Goal: Transaction & Acquisition: Purchase product/service

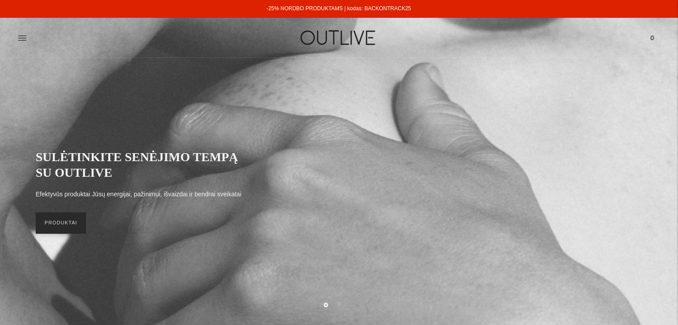
click at [54, 224] on link "PRODUKTAI" at bounding box center [61, 223] width 50 height 21
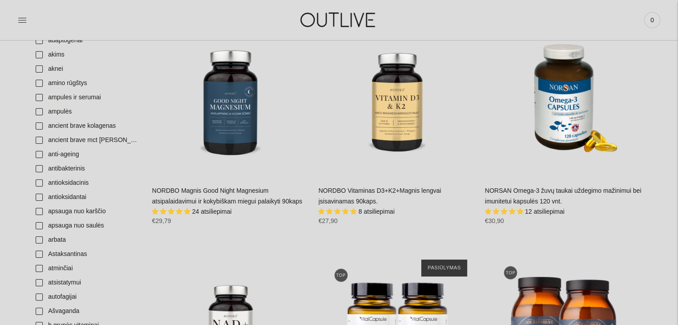
scroll to position [446, 0]
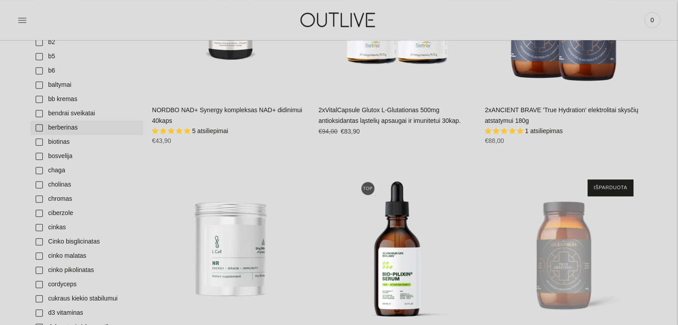
click at [73, 125] on link "berberinas" at bounding box center [86, 128] width 113 height 14
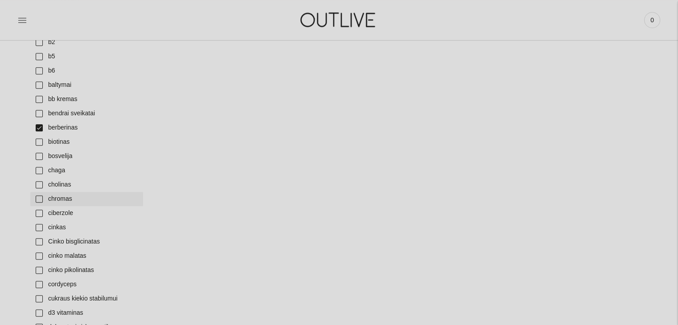
click at [67, 197] on link "chromas" at bounding box center [86, 199] width 113 height 14
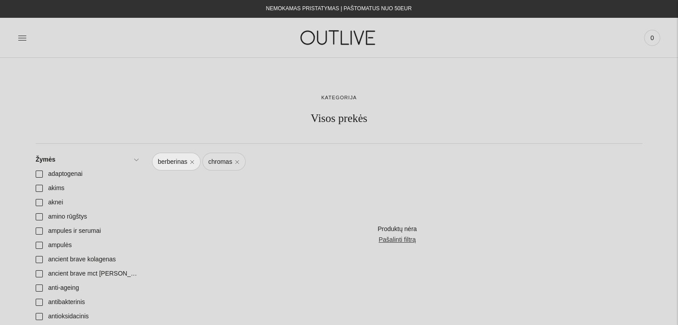
click at [237, 161] on link "chromas" at bounding box center [223, 162] width 43 height 18
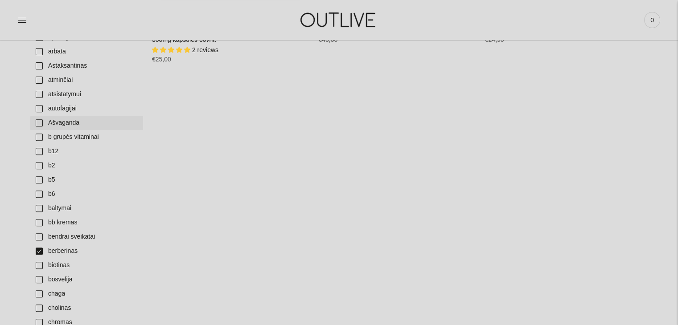
scroll to position [401, 0]
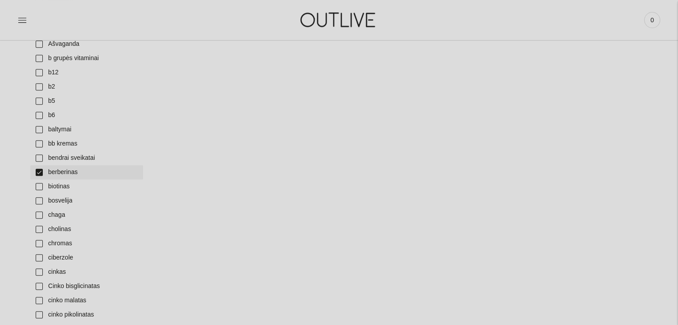
click at [37, 174] on link "berberinas" at bounding box center [86, 172] width 113 height 14
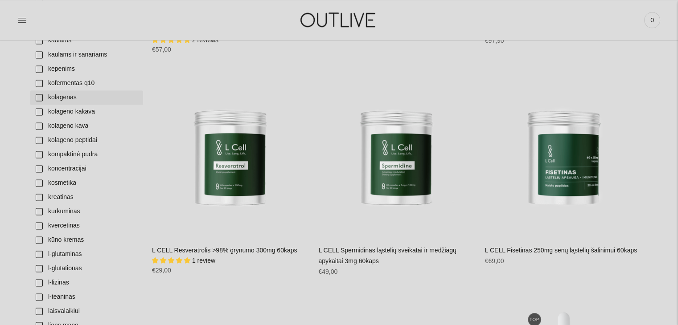
scroll to position [1248, 0]
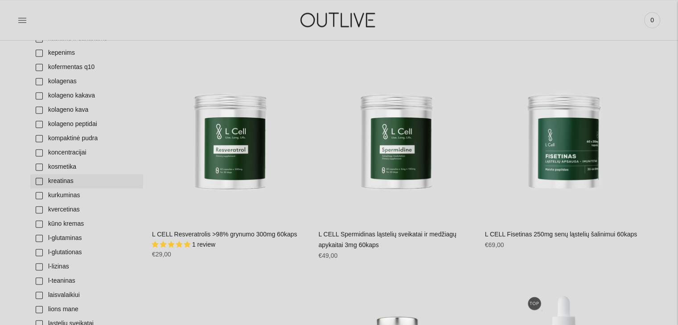
click at [66, 181] on link "kreatinas" at bounding box center [86, 181] width 113 height 14
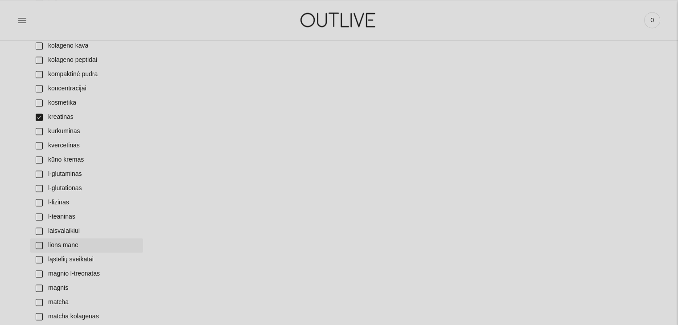
scroll to position [1337, 0]
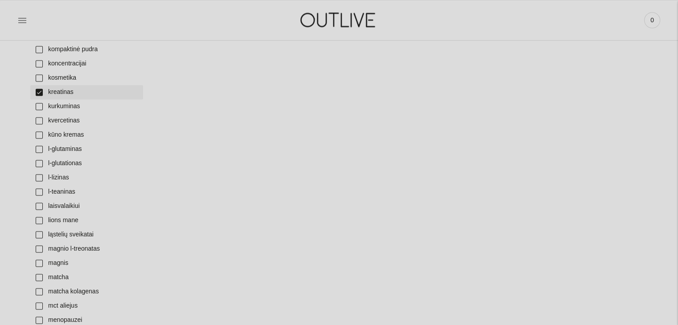
click at [42, 92] on link "kreatinas" at bounding box center [86, 92] width 113 height 14
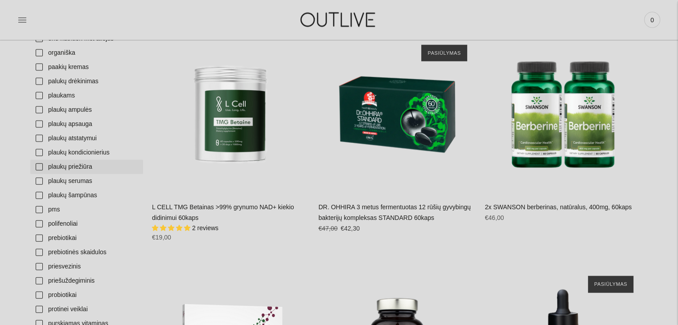
scroll to position [2006, 0]
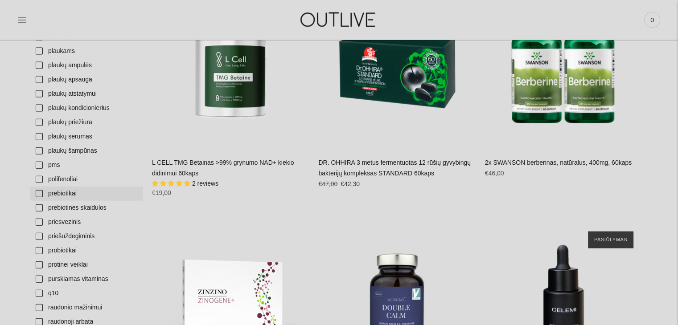
click at [70, 193] on link "prebiotikai" at bounding box center [86, 194] width 113 height 14
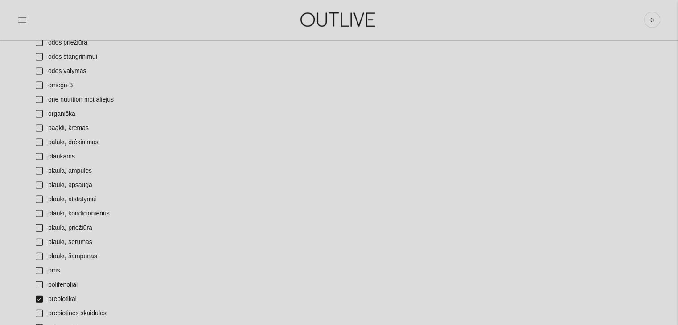
scroll to position [2050, 0]
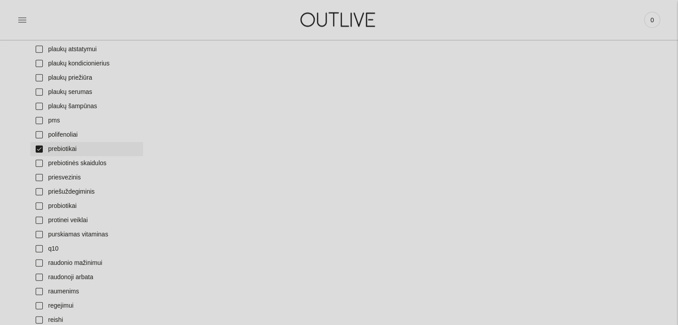
click at [39, 150] on link "prebiotikai" at bounding box center [86, 149] width 113 height 14
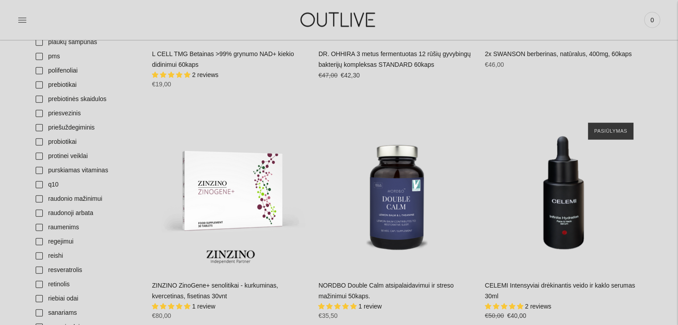
scroll to position [2139, 0]
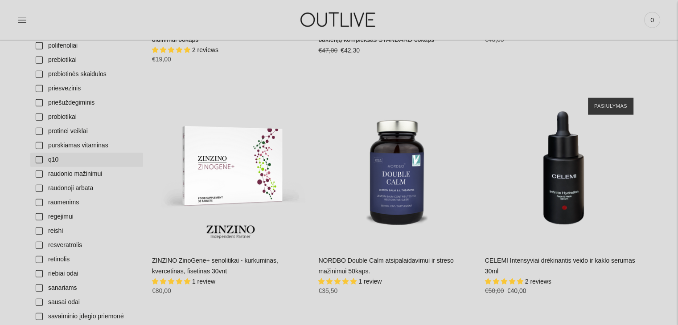
click at [39, 163] on link "q10" at bounding box center [86, 160] width 113 height 14
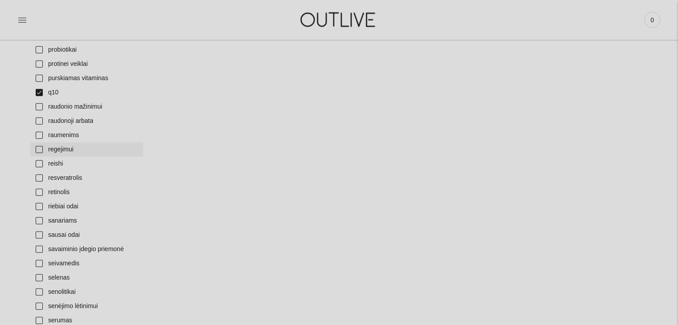
scroll to position [2139, 0]
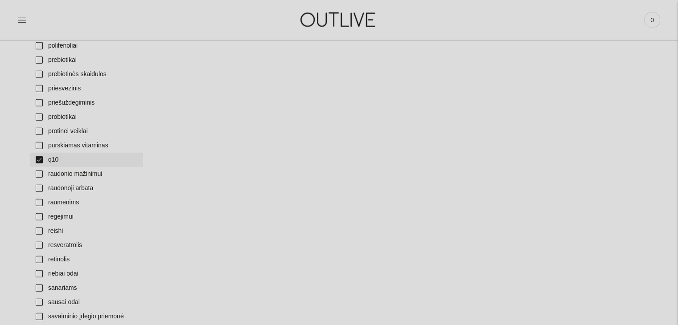
click at [40, 160] on link "q10" at bounding box center [86, 160] width 113 height 14
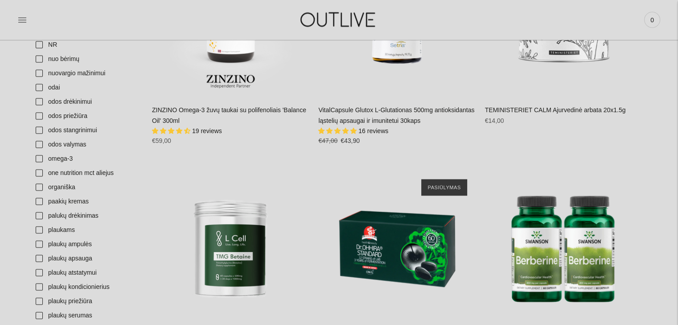
scroll to position [1426, 0]
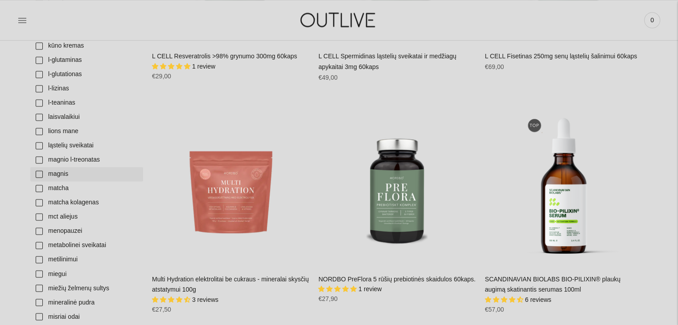
click at [39, 173] on link "magnis" at bounding box center [86, 174] width 113 height 14
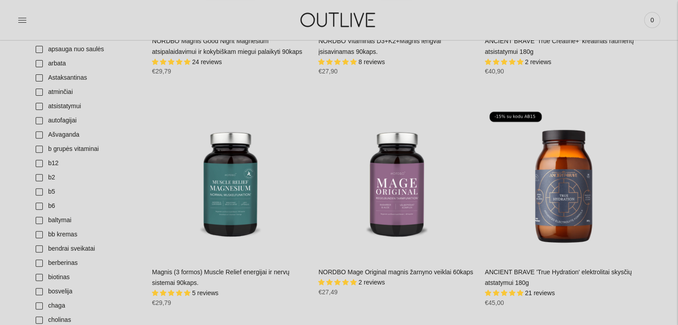
scroll to position [357, 0]
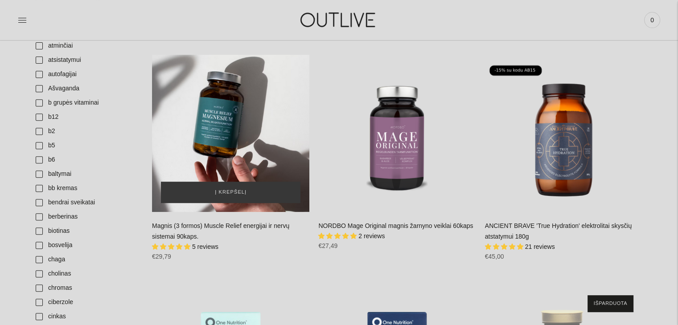
click at [236, 146] on div "Magnis (3 formos) Muscle Relief energijai ir nervų sistemai 90kaps.\a" at bounding box center [230, 133] width 157 height 157
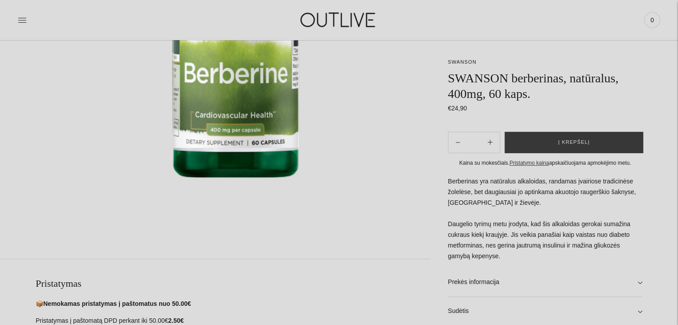
scroll to position [267, 0]
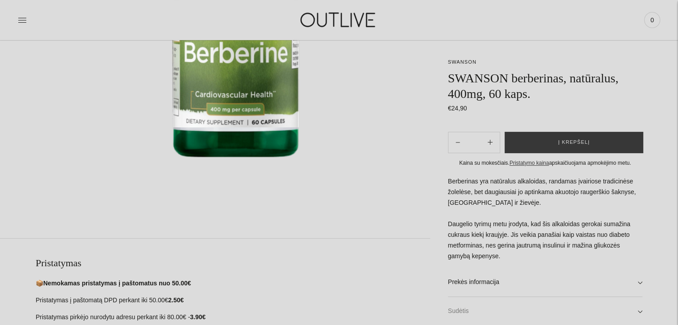
click at [640, 313] on link "Sudėtis" at bounding box center [545, 311] width 194 height 29
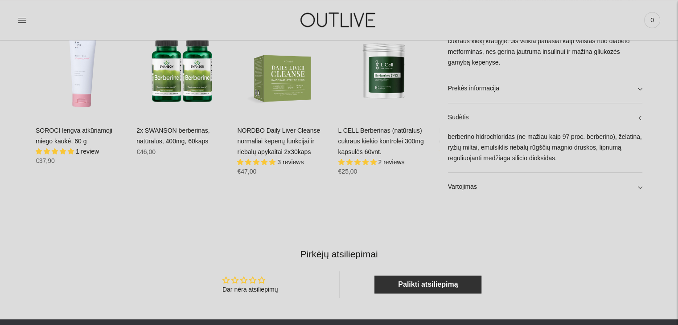
scroll to position [615, 0]
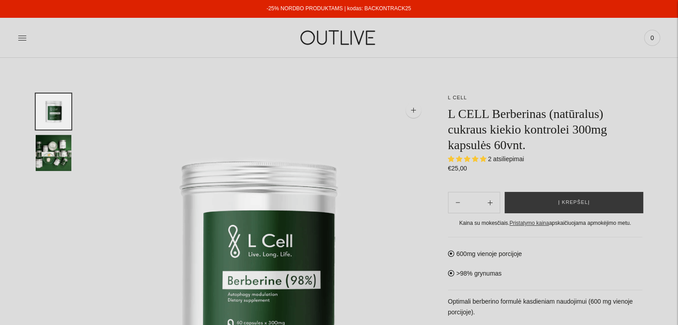
scroll to position [89, 0]
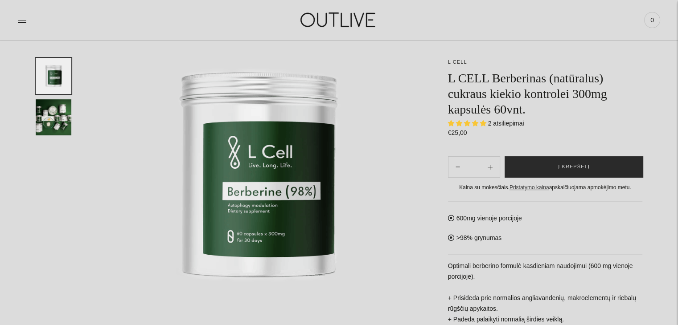
click at [559, 164] on button "Į krepšelį" at bounding box center [574, 166] width 139 height 21
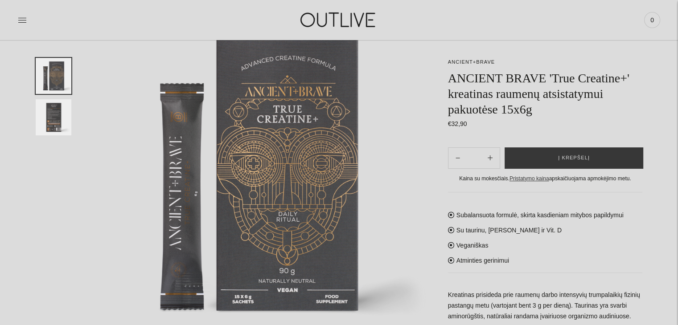
scroll to position [84, 0]
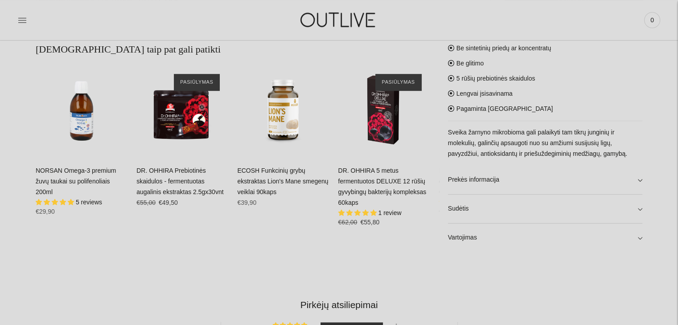
scroll to position [579, 0]
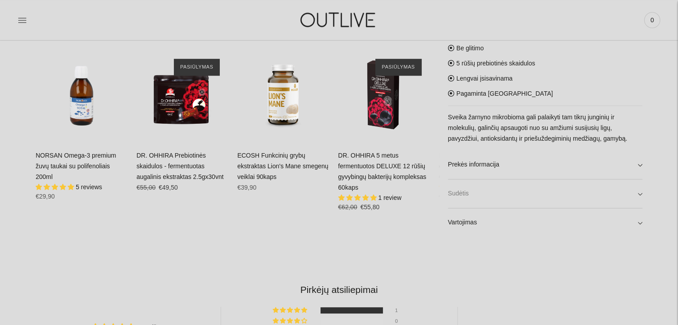
click at [639, 196] on link "Sudėtis" at bounding box center [545, 194] width 194 height 29
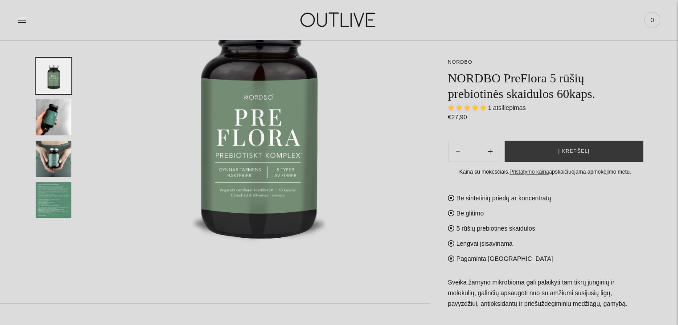
scroll to position [134, 0]
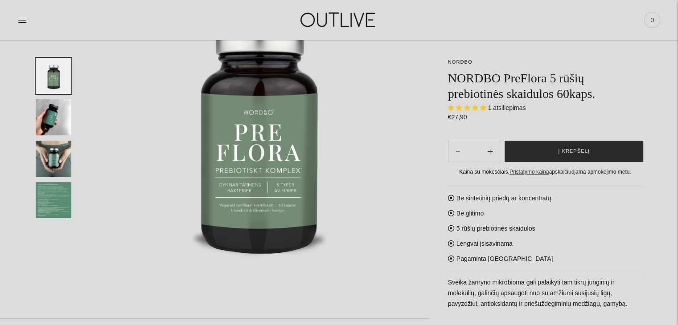
click at [567, 148] on span "Į krepšelį" at bounding box center [574, 151] width 32 height 9
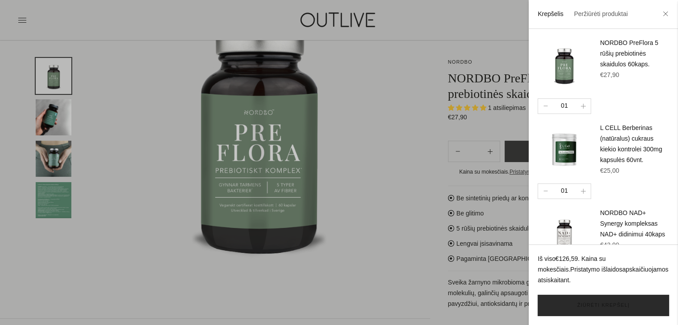
click at [599, 305] on link "Žiūrėti krepšelį" at bounding box center [602, 305] width 131 height 21
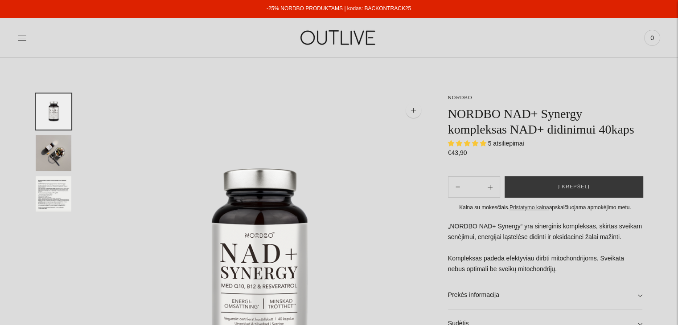
scroll to position [45, 0]
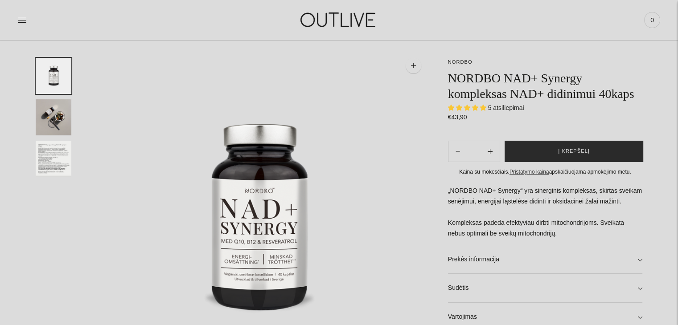
click at [538, 151] on button "Į krepšelį" at bounding box center [574, 151] width 139 height 21
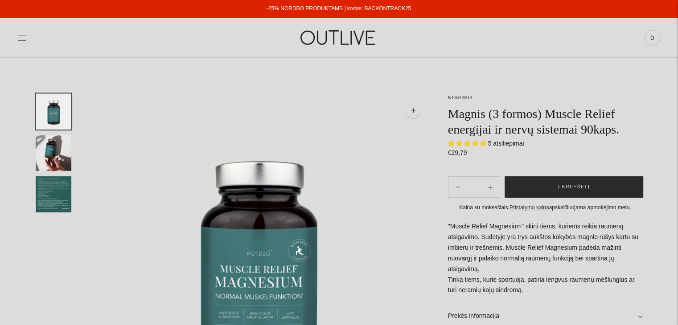
click at [573, 185] on span "Į krepšelį" at bounding box center [574, 187] width 32 height 9
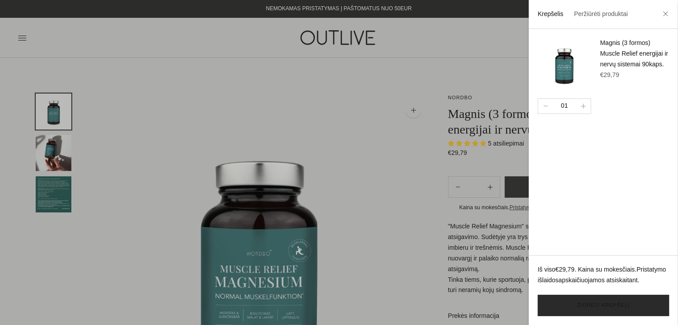
click at [597, 304] on link "Žiūrėti krepšelį" at bounding box center [602, 305] width 131 height 21
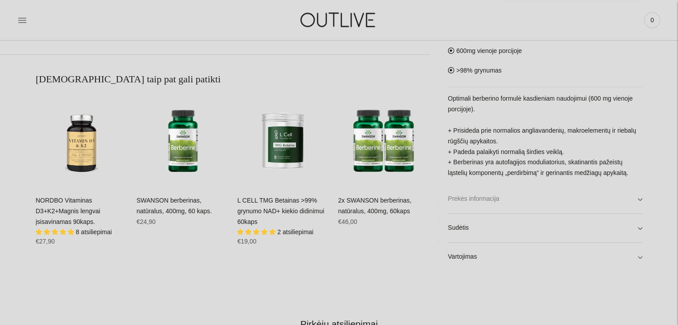
scroll to position [535, 0]
click at [642, 225] on div "L CELL L CELL Berberinas (natūralus) cukraus kiekio kontrolei 300mg kapsulės 60…" at bounding box center [339, 62] width 678 height 1007
click at [638, 225] on link "Sudėtis" at bounding box center [545, 227] width 194 height 29
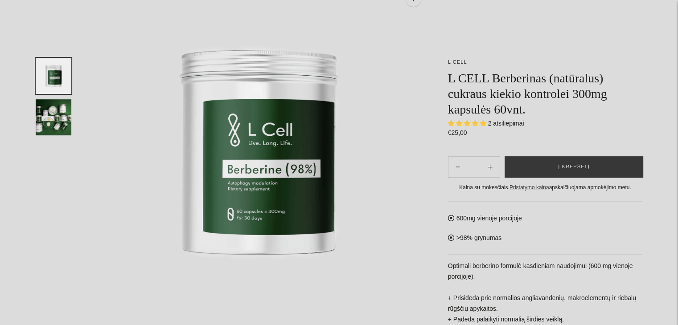
scroll to position [0, 0]
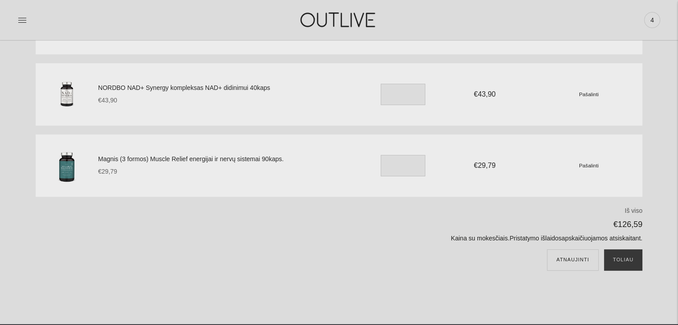
scroll to position [223, 0]
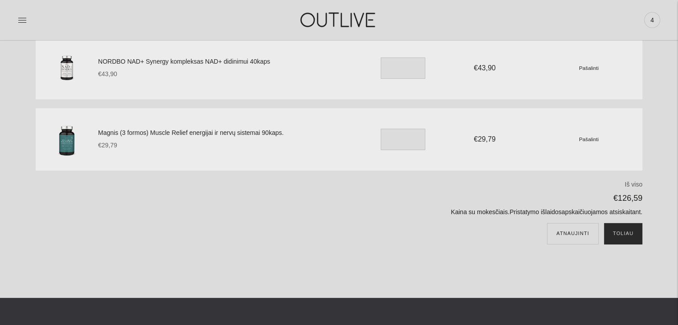
click at [629, 234] on button "Toliau" at bounding box center [623, 233] width 38 height 21
